Goal: Task Accomplishment & Management: Manage account settings

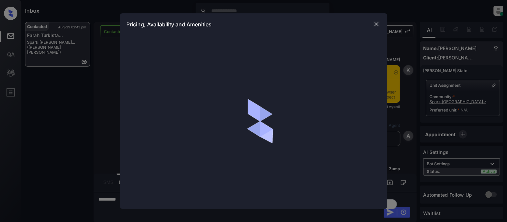
scroll to position [1178, 0]
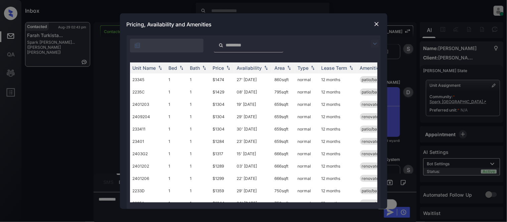
click at [375, 44] on img at bounding box center [375, 44] width 8 height 8
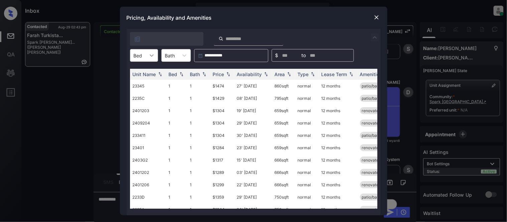
click at [149, 54] on icon at bounding box center [151, 55] width 7 height 7
click at [146, 75] on div "1" at bounding box center [144, 72] width 28 height 12
click at [215, 72] on div "Price" at bounding box center [218, 75] width 11 height 6
click at [251, 85] on td "23' Jan 26" at bounding box center [253, 86] width 38 height 12
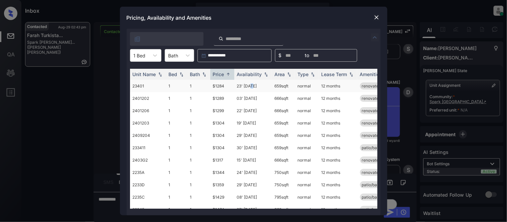
click at [251, 85] on td "23' Jan 26" at bounding box center [253, 86] width 38 height 12
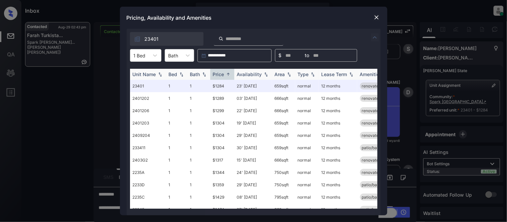
click at [252, 73] on div "Availability" at bounding box center [249, 75] width 25 height 6
click at [252, 75] on div "Availability" at bounding box center [249, 75] width 25 height 6
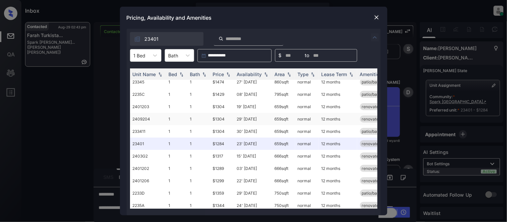
scroll to position [0, 0]
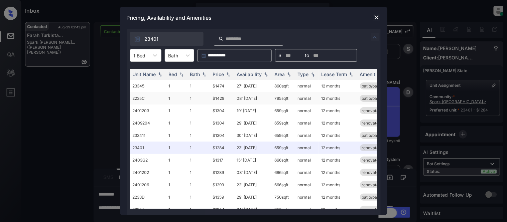
click at [253, 98] on td "08' Aug 25" at bounding box center [253, 98] width 38 height 12
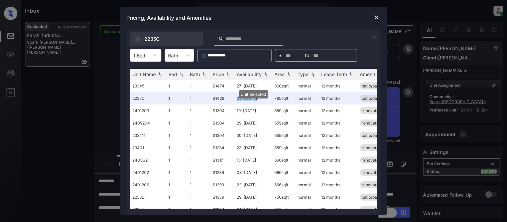
click at [377, 18] on img at bounding box center [376, 17] width 7 height 7
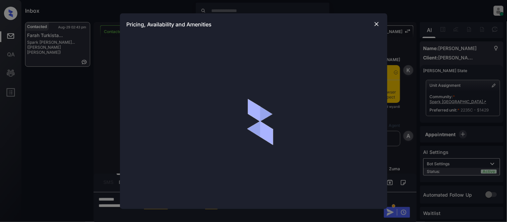
scroll to position [1364, 0]
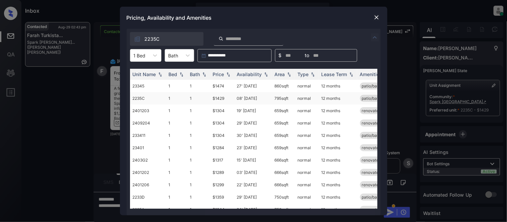
click at [272, 99] on td "795 sqft" at bounding box center [283, 98] width 23 height 12
drag, startPoint x: 272, startPoint y: 99, endPoint x: 286, endPoint y: 99, distance: 14.0
click at [286, 99] on td "795 sqft" at bounding box center [283, 98] width 23 height 12
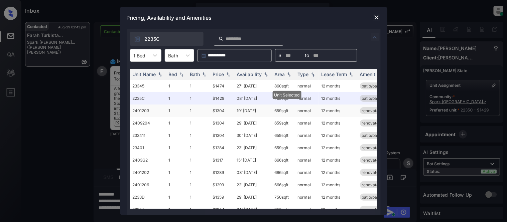
copy td "795 sqft"
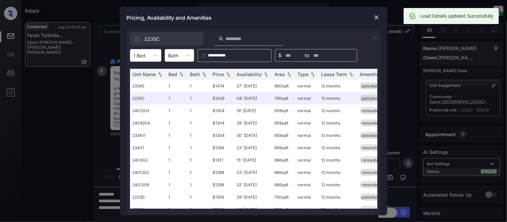
click at [382, 15] on div "Pricing, Availability and Amenities" at bounding box center [253, 18] width 267 height 22
click at [376, 16] on img at bounding box center [376, 17] width 7 height 7
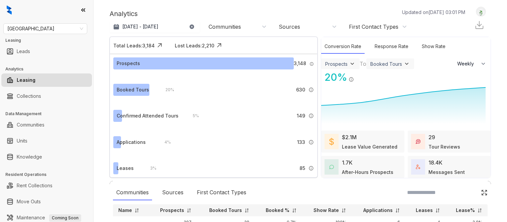
select select "******"
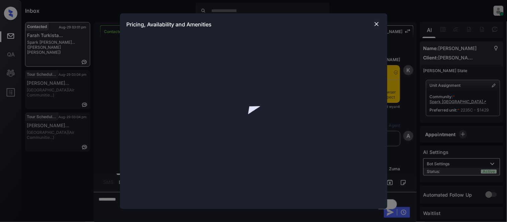
scroll to position [2591, 0]
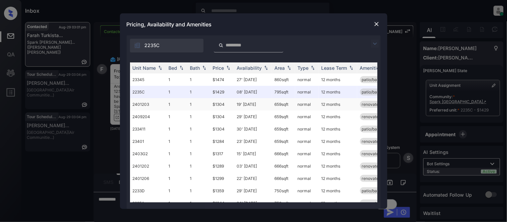
click at [252, 103] on td "19' Sep 25" at bounding box center [253, 104] width 38 height 12
click at [252, 103] on td "19' [DATE]" at bounding box center [253, 104] width 38 height 12
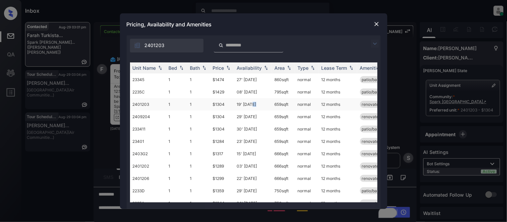
drag, startPoint x: 271, startPoint y: 104, endPoint x: 292, endPoint y: 106, distance: 20.9
click at [292, 106] on td "659 sqft" at bounding box center [283, 104] width 23 height 12
copy td "659 sqft"
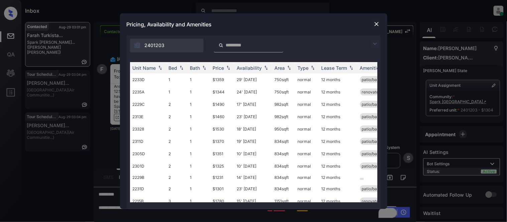
click at [377, 20] on div at bounding box center [377, 24] width 8 height 8
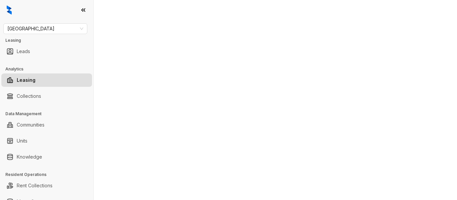
select select "******"
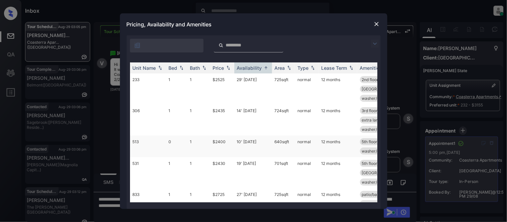
click at [251, 145] on td "10' [DATE]" at bounding box center [253, 147] width 38 height 22
click at [251, 145] on td "10' Sep 25" at bounding box center [253, 147] width 38 height 22
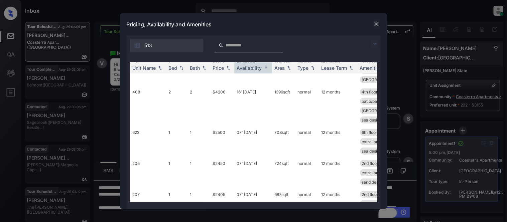
scroll to position [811, 0]
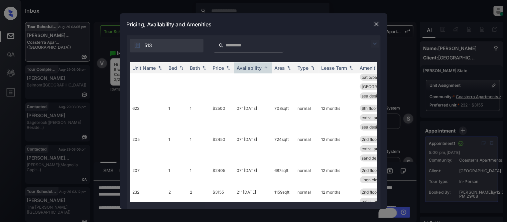
click at [376, 24] on img at bounding box center [376, 24] width 7 height 7
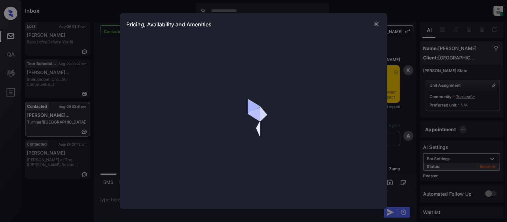
scroll to position [1187, 0]
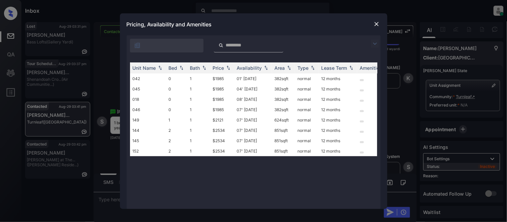
click at [372, 45] on img at bounding box center [375, 44] width 8 height 8
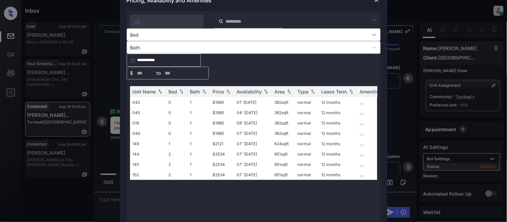
click at [368, 41] on div at bounding box center [374, 35] width 12 height 12
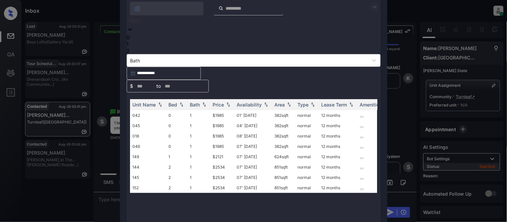
click at [142, 47] on div "1" at bounding box center [254, 44] width 254 height 7
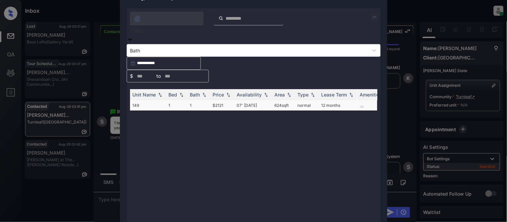
click at [246, 100] on td "07' Nov 25" at bounding box center [253, 105] width 38 height 10
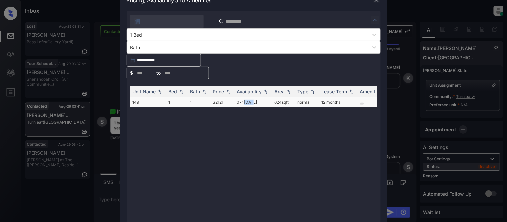
click at [246, 97] on td "07' Nov 25" at bounding box center [253, 102] width 38 height 10
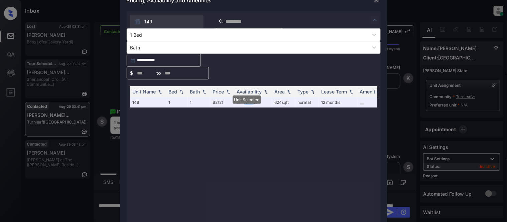
click at [376, 3] on img at bounding box center [376, 0] width 7 height 7
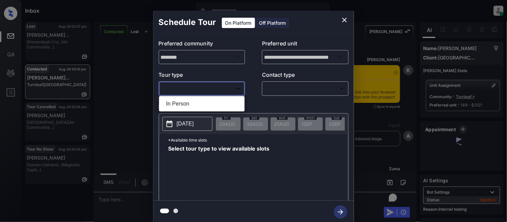
scroll to position [1540, 0]
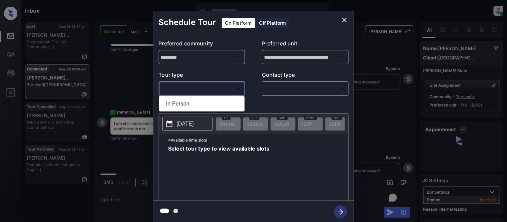
click at [177, 99] on li "In Person" at bounding box center [202, 104] width 82 height 12
type input "********"
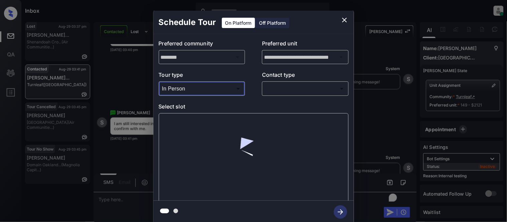
click at [279, 89] on body "Inbox Kristina Cataag Online Set yourself offline Set yourself on break Profile…" at bounding box center [253, 111] width 507 height 222
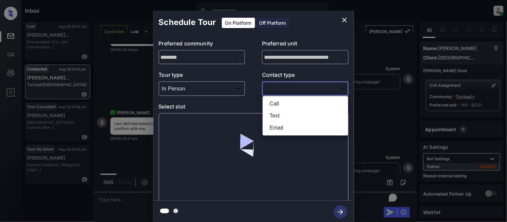
click at [279, 113] on li "Text" at bounding box center [305, 116] width 82 height 12
type input "****"
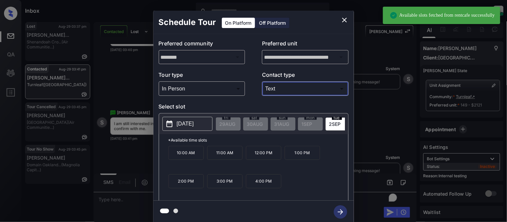
click at [185, 131] on div "2025-09-02" at bounding box center [187, 124] width 50 height 14
click at [211, 154] on p "11:00 AM" at bounding box center [224, 153] width 35 height 14
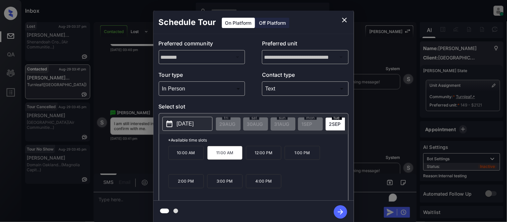
click at [338, 212] on icon "button" at bounding box center [340, 212] width 5 height 5
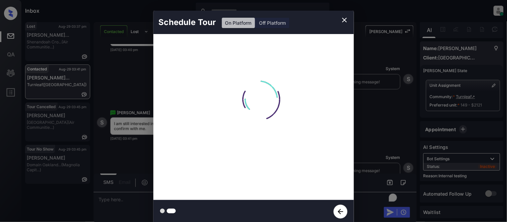
click at [375, 145] on div "Schedule Tour On Platform Off Platform Processing.." at bounding box center [253, 117] width 507 height 234
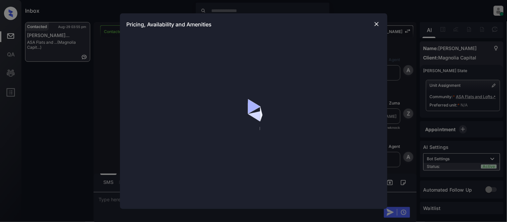
scroll to position [573, 0]
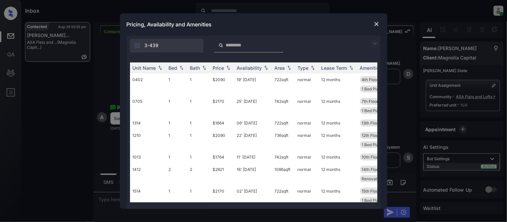
click at [379, 41] on img at bounding box center [375, 44] width 8 height 8
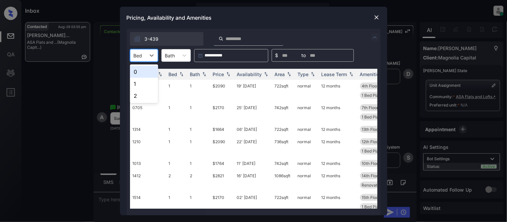
click at [136, 59] on div "Bed" at bounding box center [137, 56] width 15 height 10
click at [137, 70] on div "0" at bounding box center [144, 72] width 28 height 12
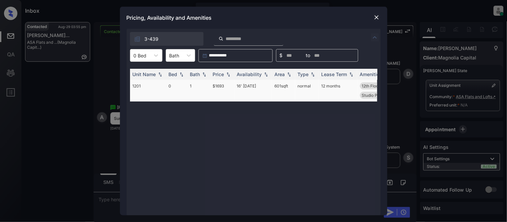
click at [251, 87] on td "16' [DATE]" at bounding box center [253, 91] width 38 height 22
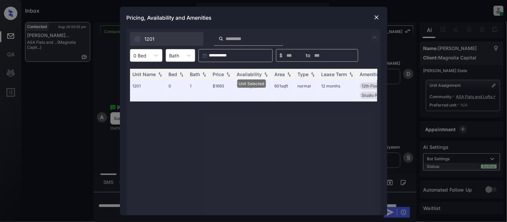
click at [376, 17] on img at bounding box center [376, 17] width 7 height 7
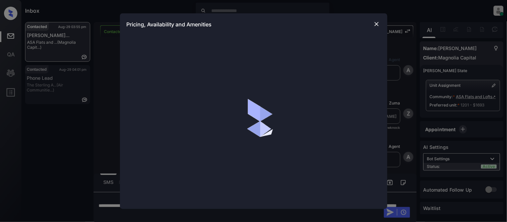
scroll to position [275, 0]
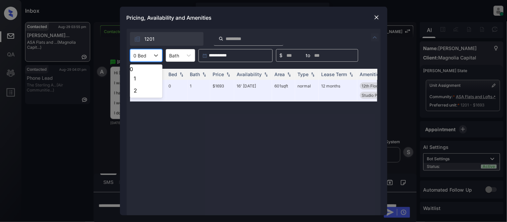
click at [154, 53] on icon at bounding box center [156, 55] width 7 height 7
click at [144, 79] on div "1" at bounding box center [146, 79] width 32 height 12
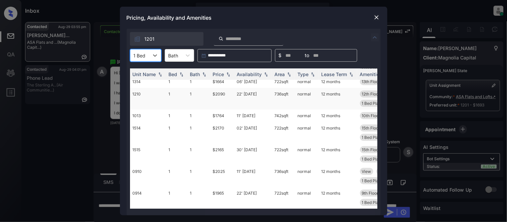
scroll to position [15, 0]
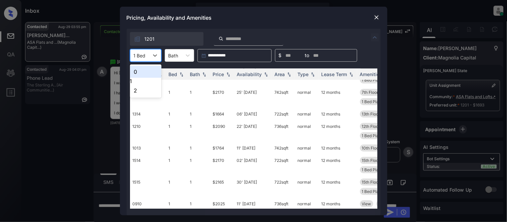
click at [142, 58] on div at bounding box center [140, 55] width 12 height 7
click at [150, 96] on div "2" at bounding box center [145, 91] width 31 height 12
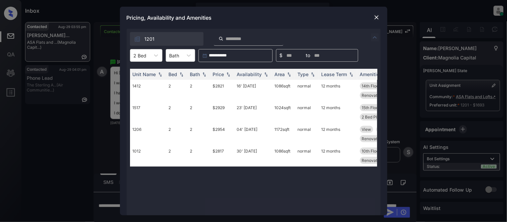
click at [377, 16] on img at bounding box center [376, 17] width 7 height 7
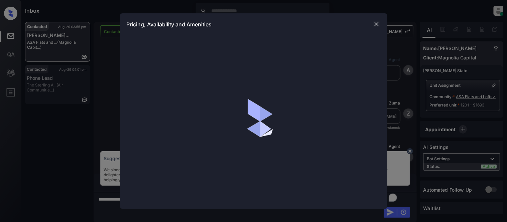
scroll to position [876, 0]
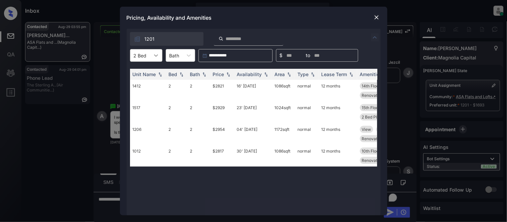
click at [158, 57] on icon at bounding box center [156, 55] width 7 height 7
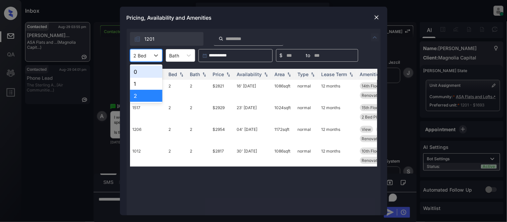
click at [146, 76] on div "0" at bounding box center [146, 72] width 32 height 12
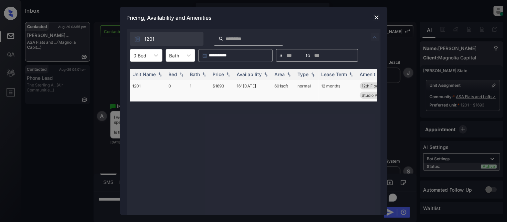
drag, startPoint x: 269, startPoint y: 86, endPoint x: 291, endPoint y: 86, distance: 21.4
click at [291, 86] on tr "1201 0 1 $1693 16' Sep 25 601 sqft normal 12 months 12th Floor East View Renova…" at bounding box center [304, 91] width 349 height 22
copy tr "601 sqft"
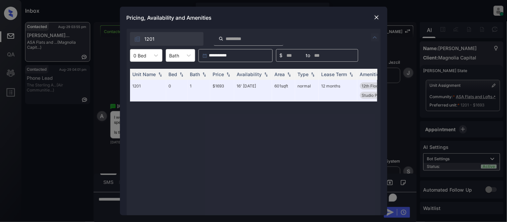
click at [375, 19] on img at bounding box center [376, 17] width 7 height 7
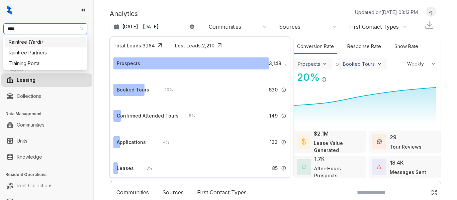
select select "******"
type input "********"
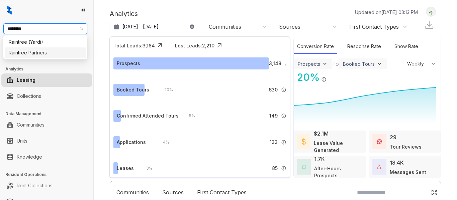
click at [48, 52] on div "Raintree Partners" at bounding box center [45, 52] width 73 height 7
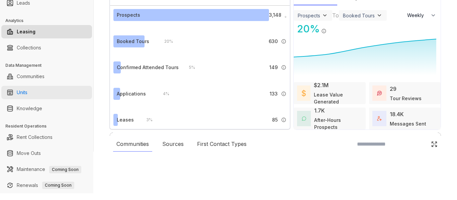
scroll to position [67, 0]
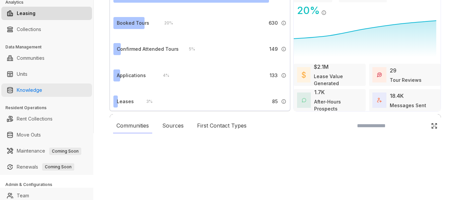
click at [42, 92] on link "Knowledge" at bounding box center [29, 90] width 25 height 13
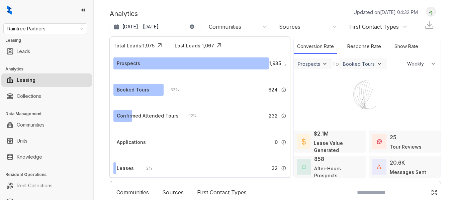
select select "******"
click at [34, 158] on div at bounding box center [228, 100] width 457 height 200
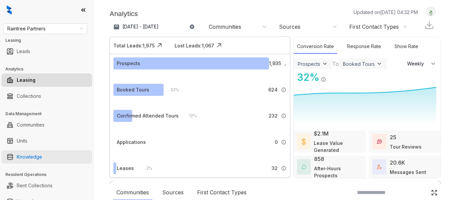
click at [37, 156] on link "Knowledge" at bounding box center [29, 156] width 25 height 13
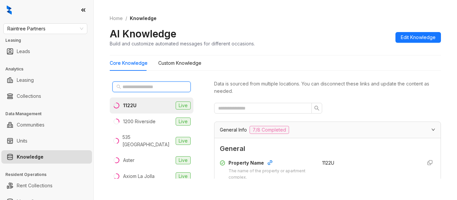
click at [165, 85] on input "text" at bounding box center [151, 86] width 59 height 7
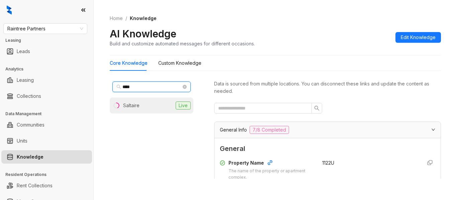
type input "****"
click at [140, 108] on li "Saltaire Live" at bounding box center [152, 106] width 84 height 16
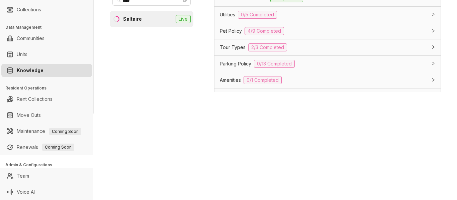
scroll to position [500, 0]
click at [239, 35] on span "Pet Policy" at bounding box center [231, 31] width 22 height 7
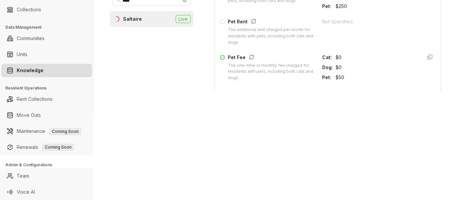
scroll to position [701, 0]
